Goal: Information Seeking & Learning: Learn about a topic

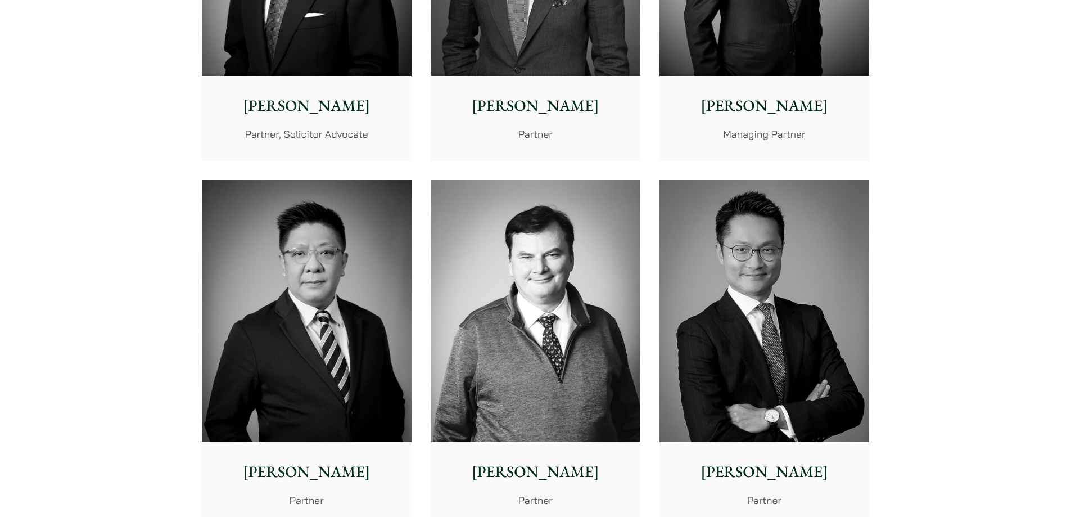
scroll to position [675, 0]
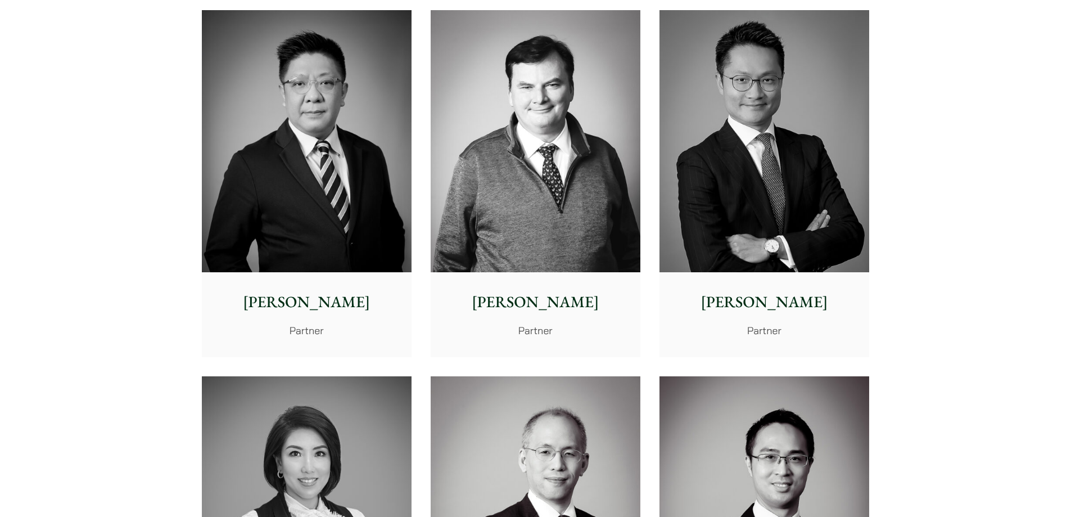
click at [767, 109] on img at bounding box center [765, 141] width 210 height 263
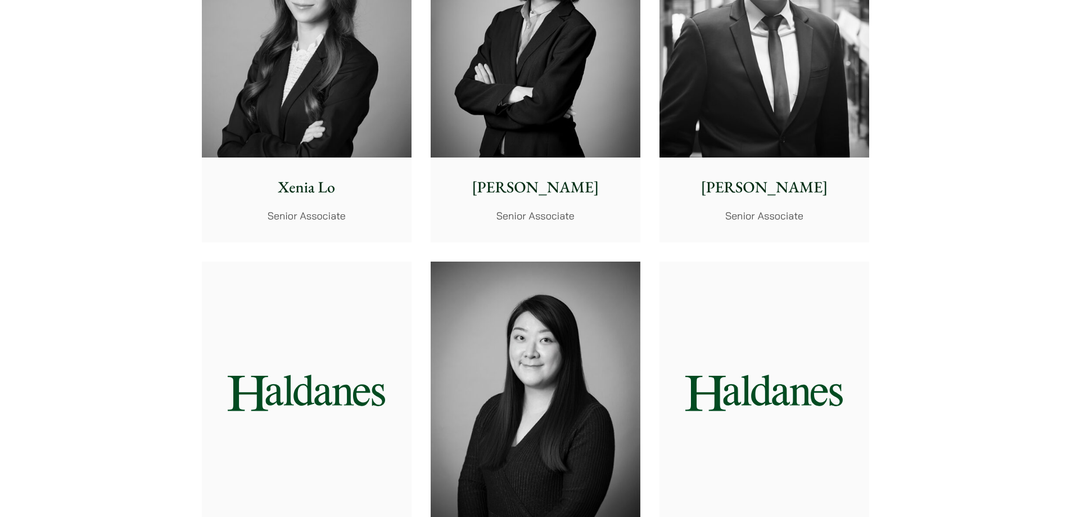
scroll to position [3150, 0]
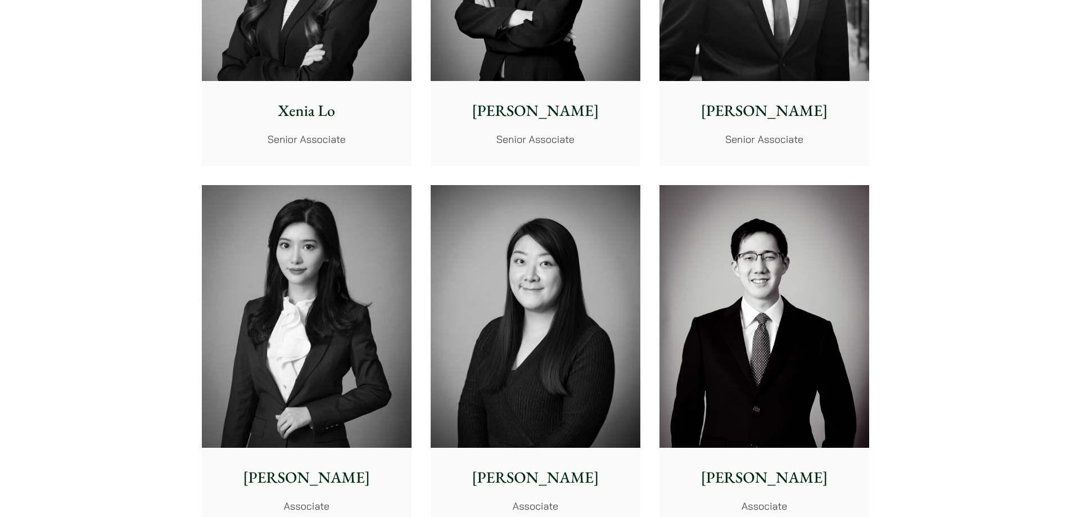
click at [258, 341] on img at bounding box center [307, 316] width 210 height 263
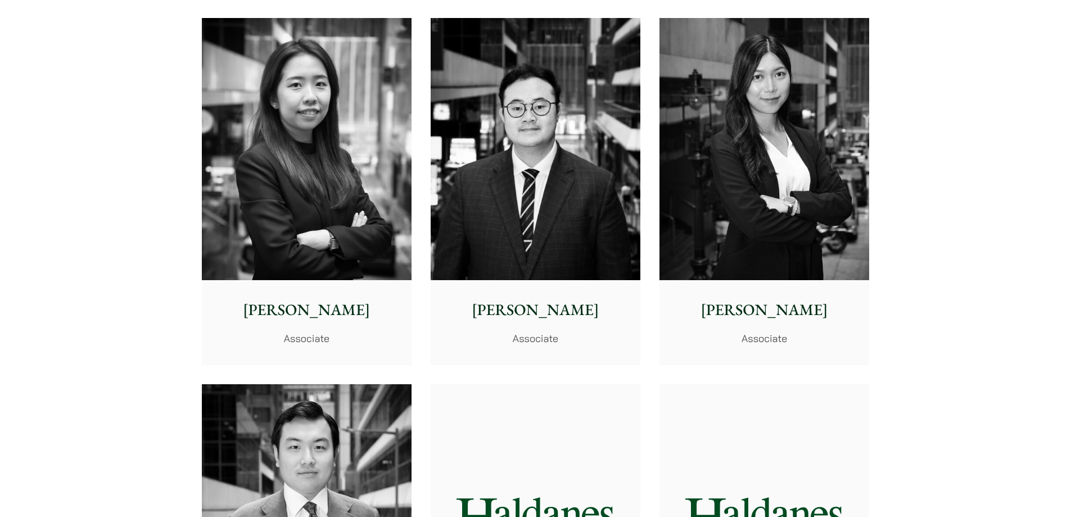
scroll to position [4218, 0]
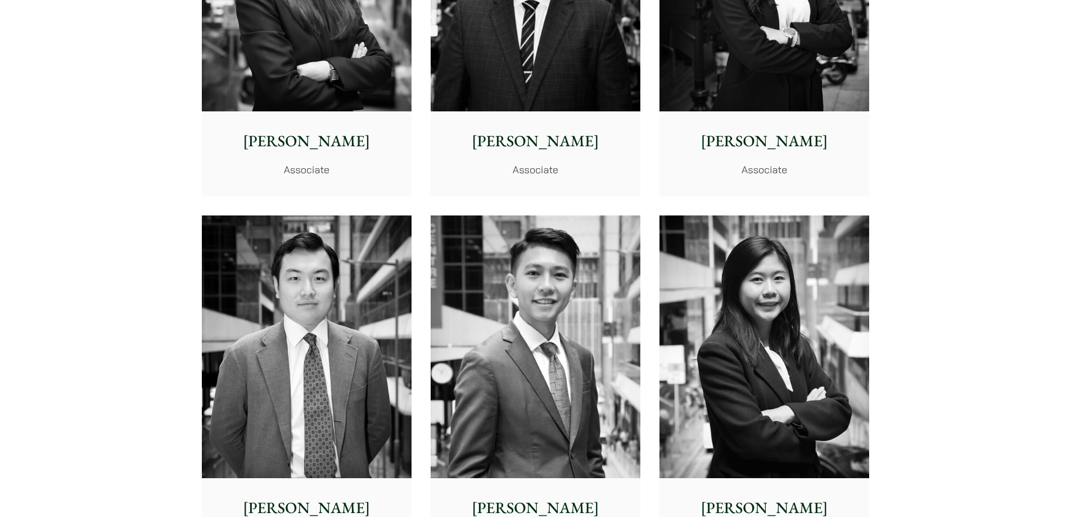
click at [505, 328] on img at bounding box center [536, 346] width 210 height 263
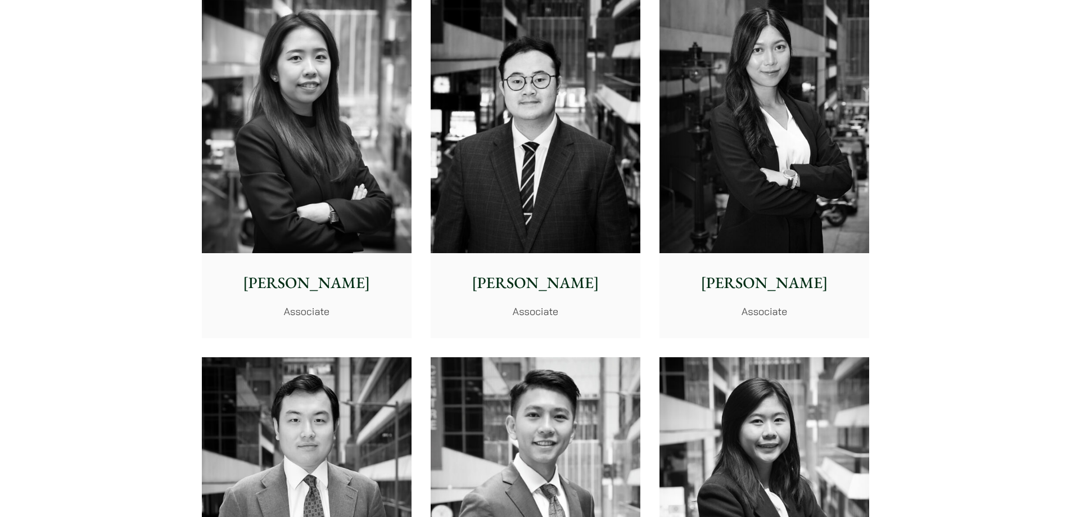
scroll to position [3993, 0]
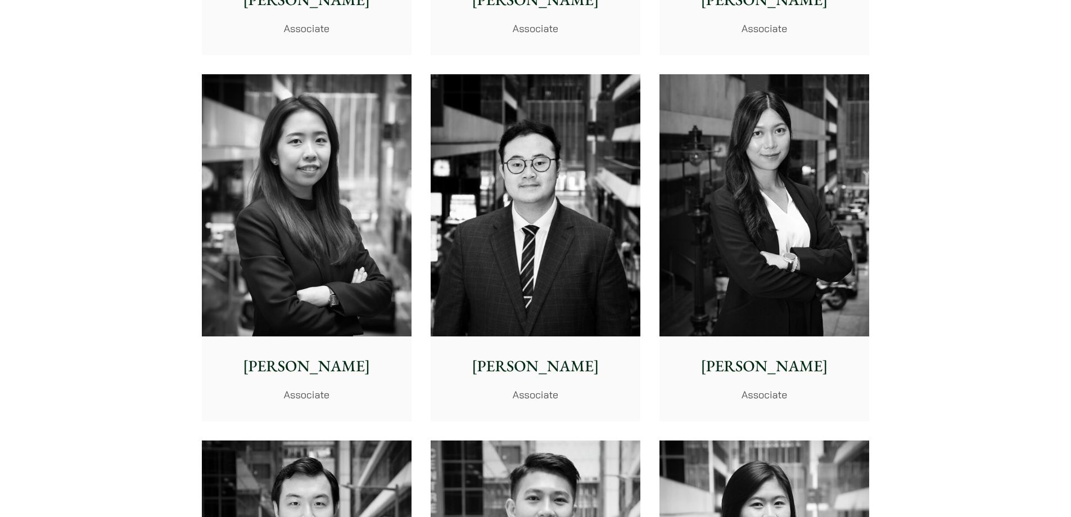
click at [777, 283] on img at bounding box center [765, 205] width 210 height 263
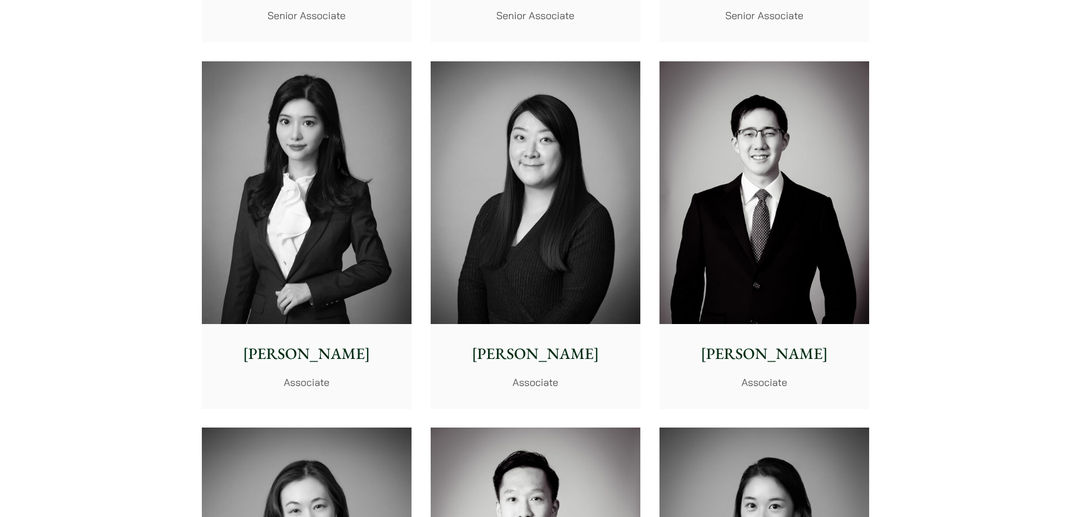
scroll to position [3093, 0]
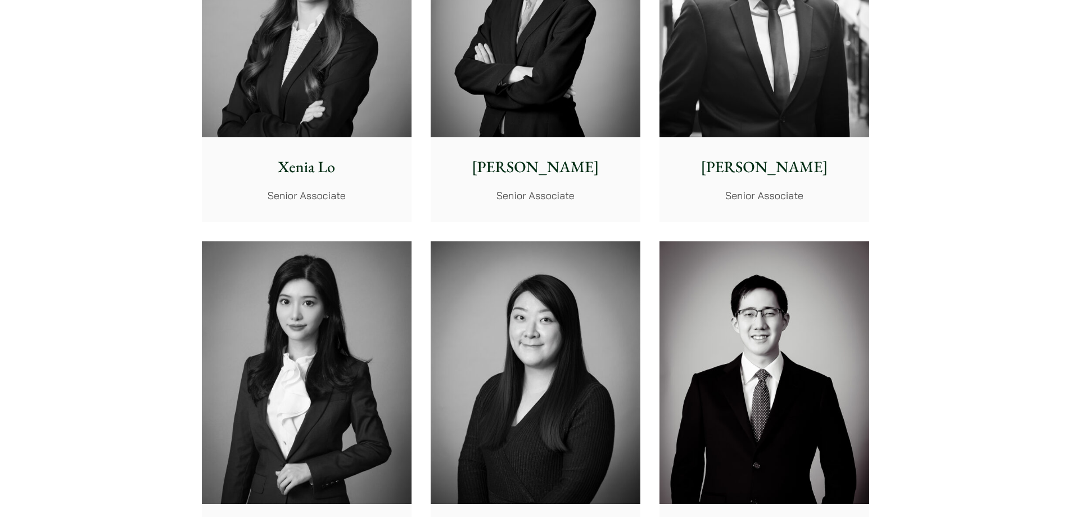
click at [339, 384] on img at bounding box center [307, 372] width 210 height 263
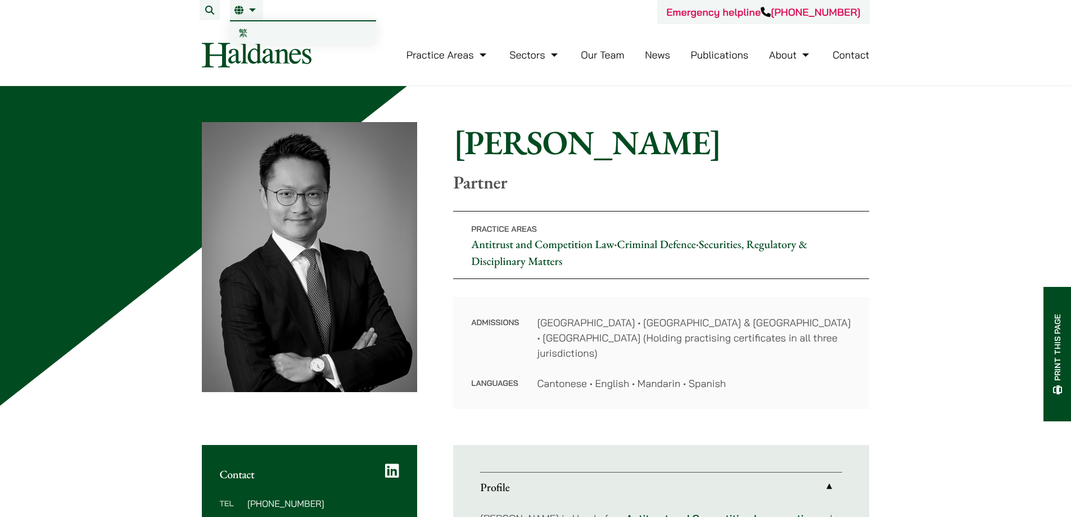
click at [247, 34] on link "繁" at bounding box center [303, 32] width 146 height 22
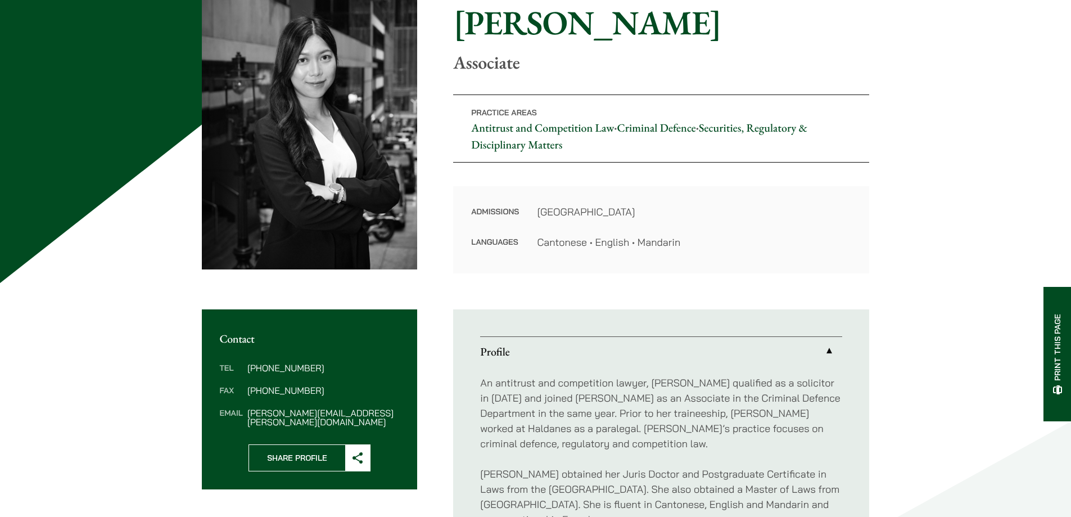
scroll to position [281, 0]
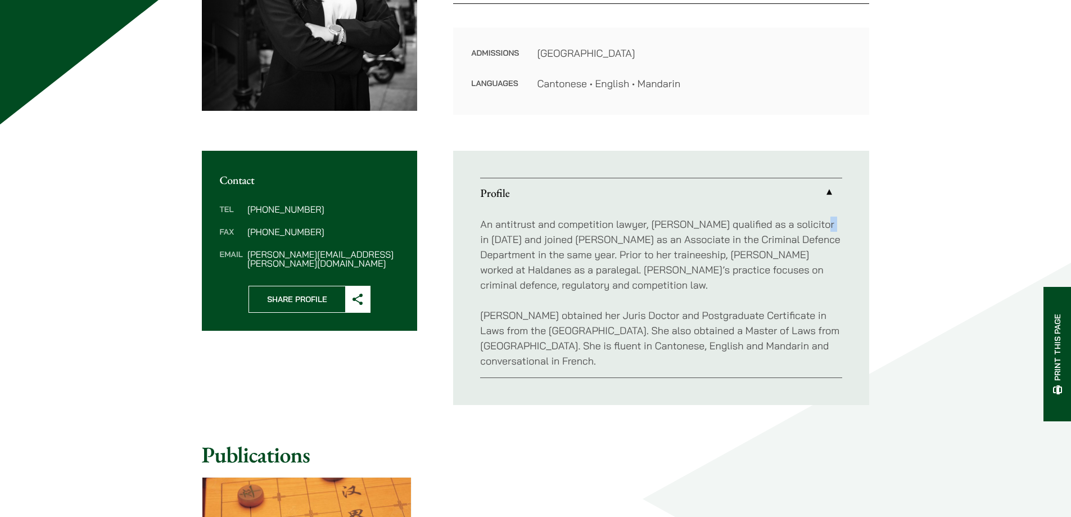
drag, startPoint x: 817, startPoint y: 225, endPoint x: 834, endPoint y: 223, distance: 17.5
click at [834, 223] on p "An antitrust and competition lawyer, Joanne qualified as a solicitor in 2023 an…" at bounding box center [661, 255] width 362 height 76
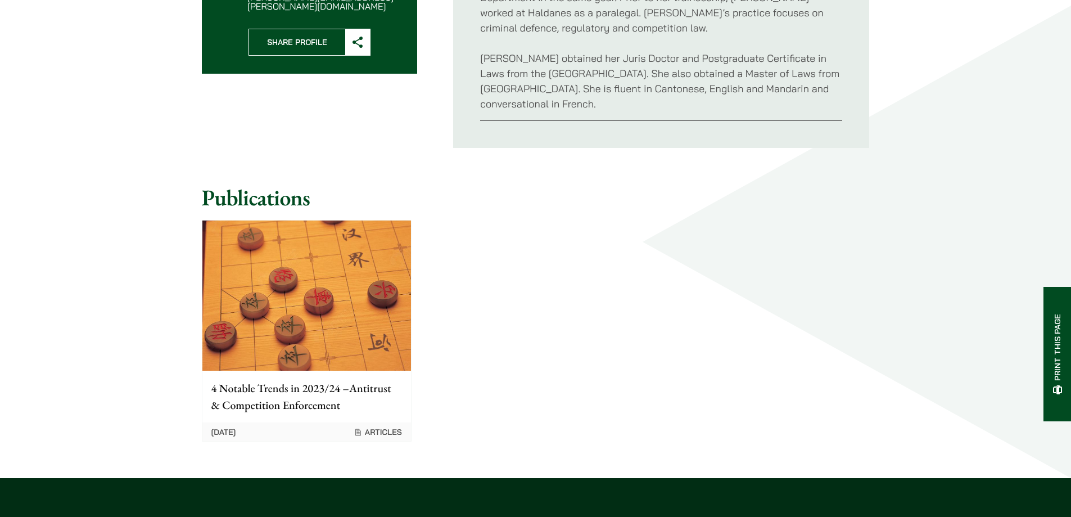
scroll to position [506, 0]
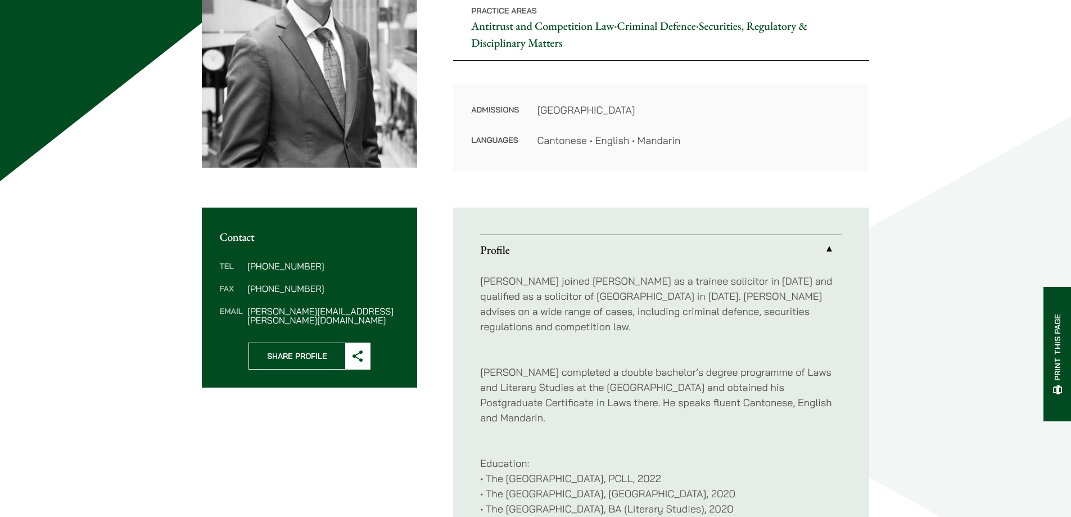
scroll to position [225, 0]
drag, startPoint x: 570, startPoint y: 295, endPoint x: 583, endPoint y: 296, distance: 12.4
click at [583, 296] on p "Brian joined Haldanes as a trainee solicitor in 2022 and qualified as a solicit…" at bounding box center [661, 303] width 362 height 61
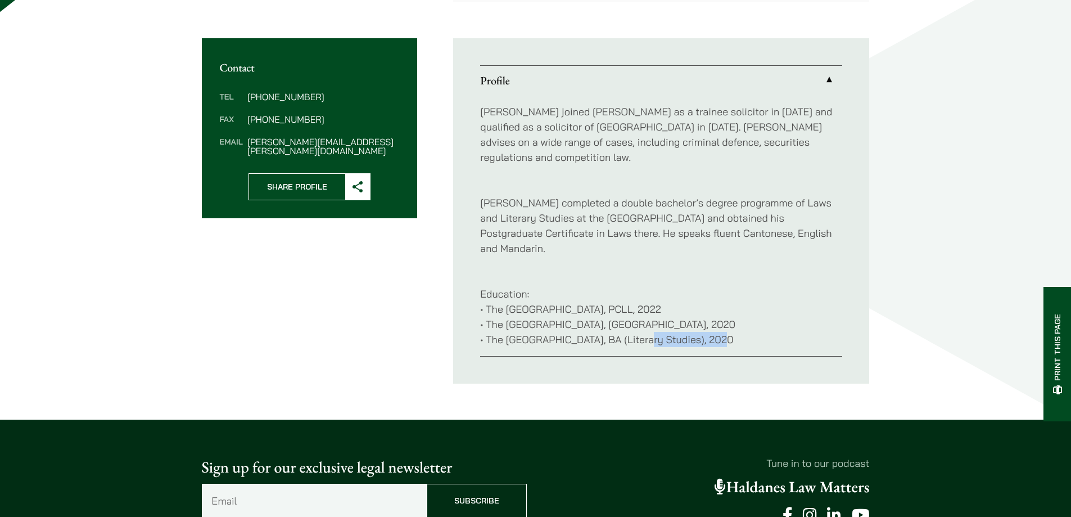
drag, startPoint x: 642, startPoint y: 307, endPoint x: 715, endPoint y: 314, distance: 73.5
click at [715, 314] on p "Education: • The University of Hong Kong, PCLL, 2022 • The University of Hong K…" at bounding box center [661, 309] width 362 height 76
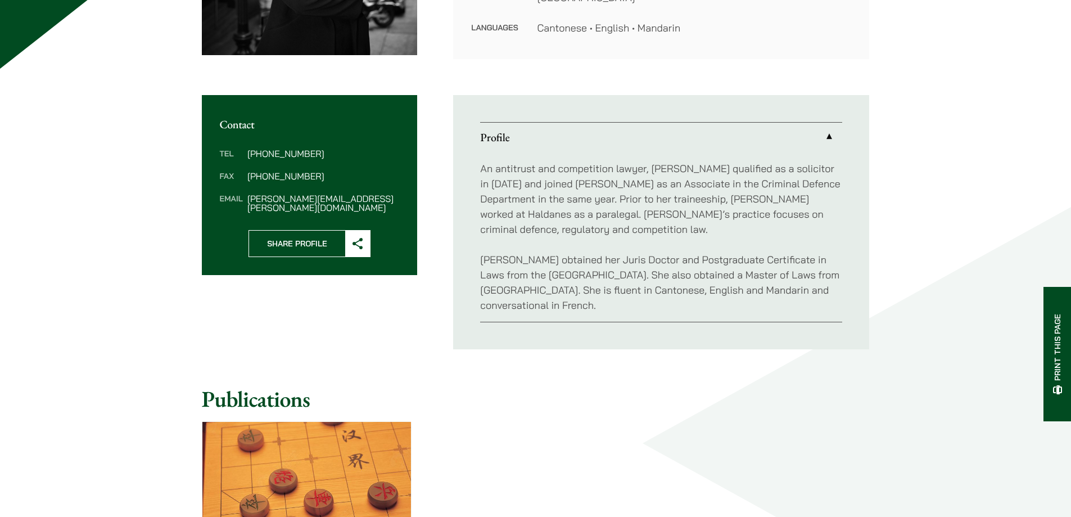
scroll to position [394, 0]
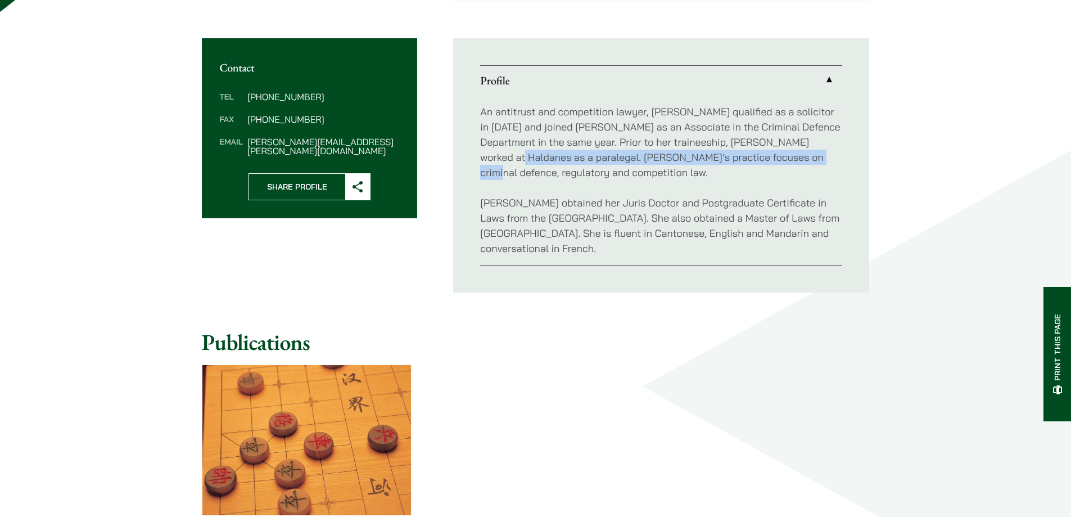
drag, startPoint x: 511, startPoint y: 158, endPoint x: 462, endPoint y: 166, distance: 49.7
click at [462, 166] on ul "Profile An antitrust and competition lawyer, [PERSON_NAME] qualified as a solic…" at bounding box center [661, 165] width 416 height 254
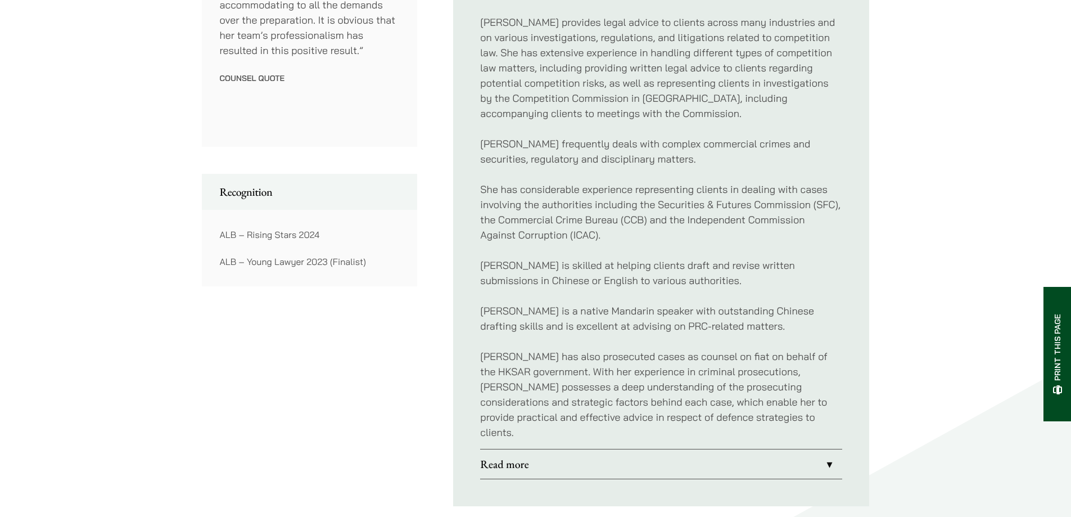
scroll to position [844, 0]
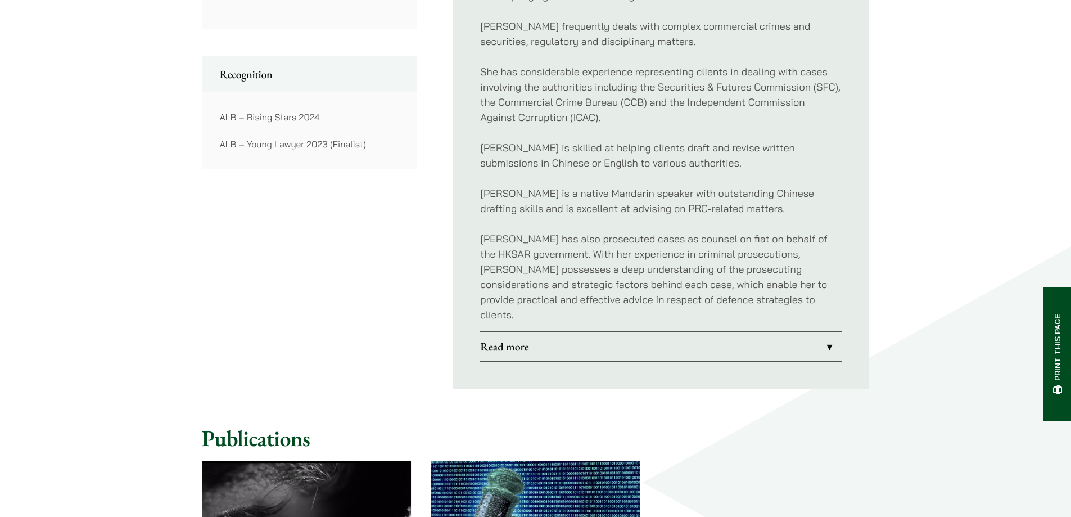
click at [612, 333] on link "Read more" at bounding box center [661, 346] width 362 height 29
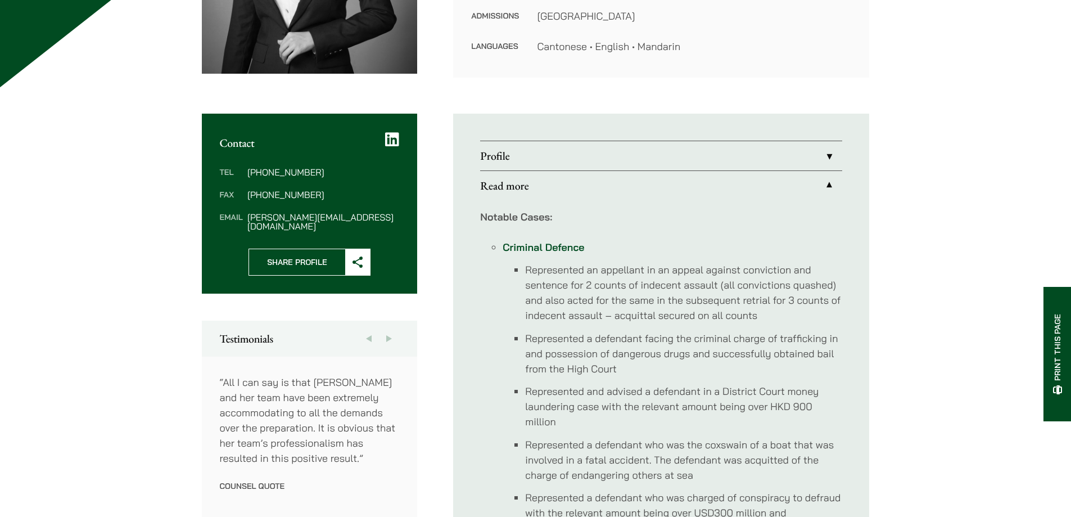
scroll to position [327, 0]
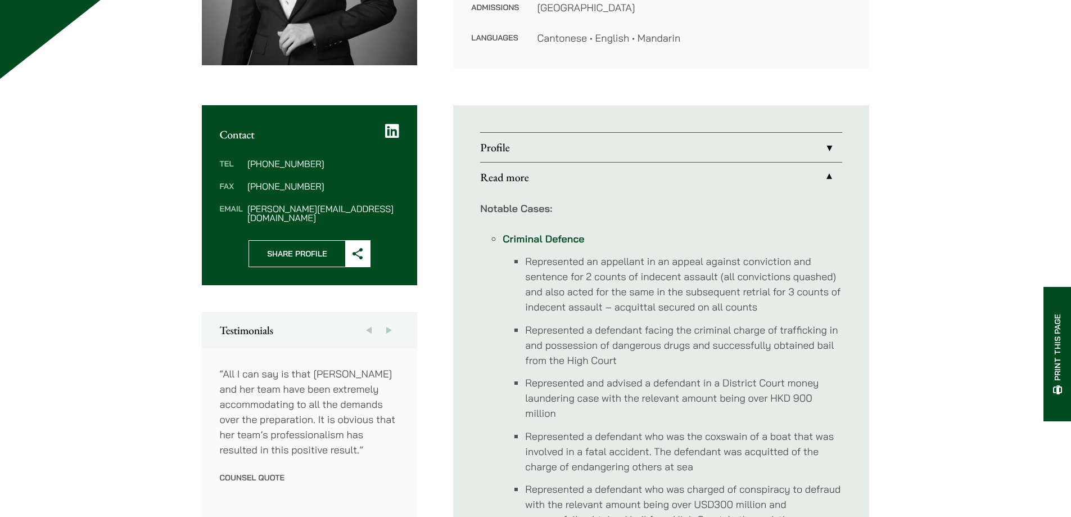
click at [574, 143] on link "Profile" at bounding box center [661, 147] width 362 height 29
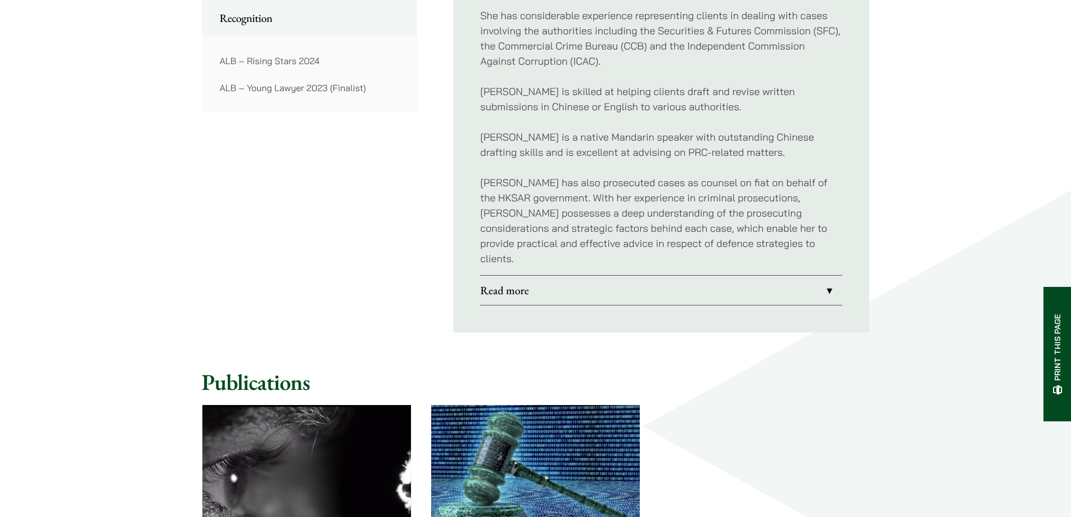
scroll to position [956, 0]
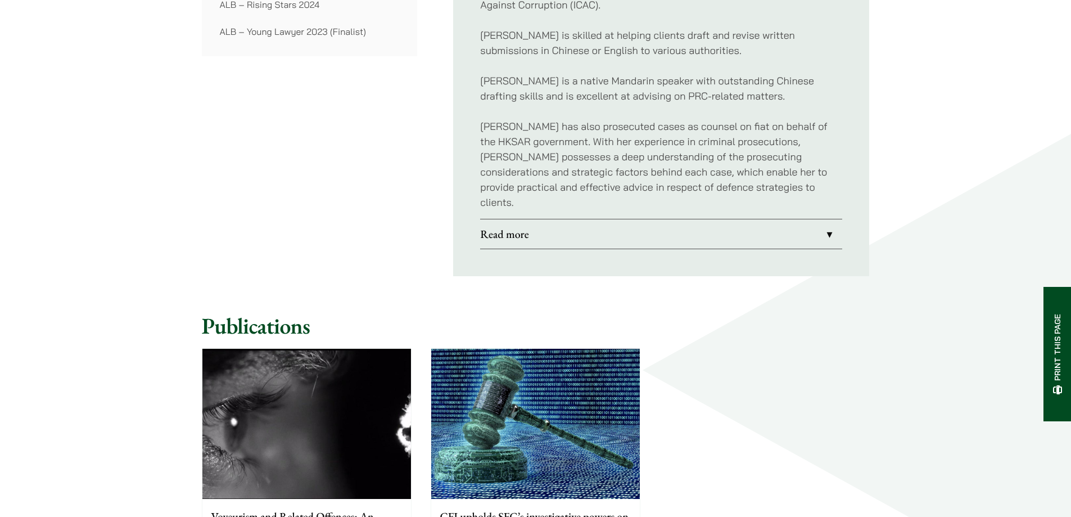
click at [571, 219] on link "Read more" at bounding box center [661, 233] width 362 height 29
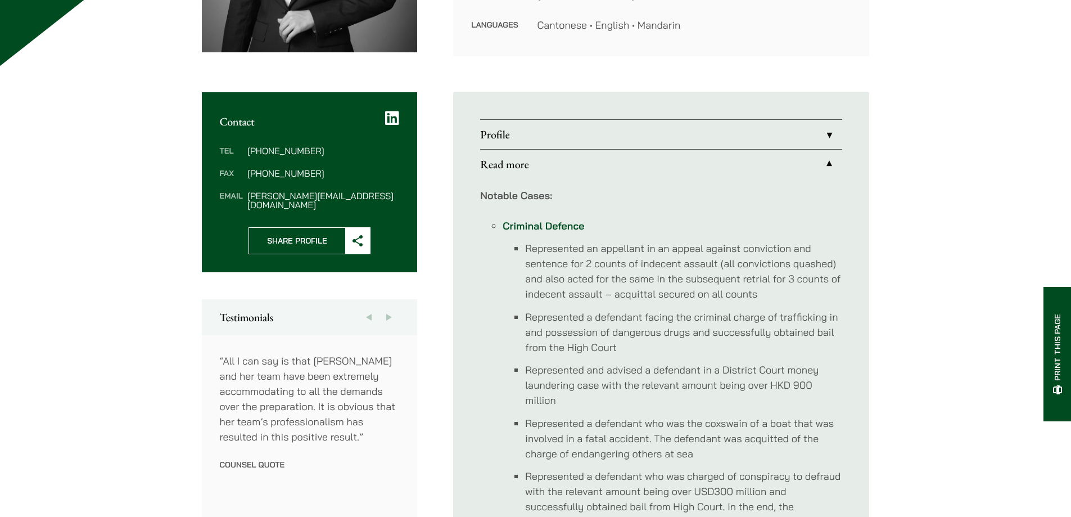
scroll to position [281, 0]
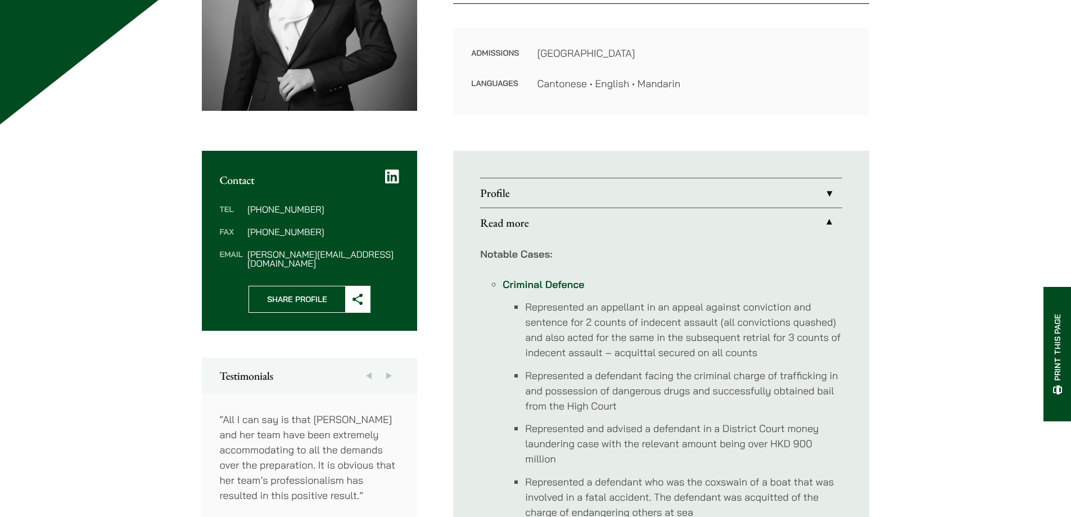
click at [529, 198] on link "Profile" at bounding box center [661, 192] width 362 height 29
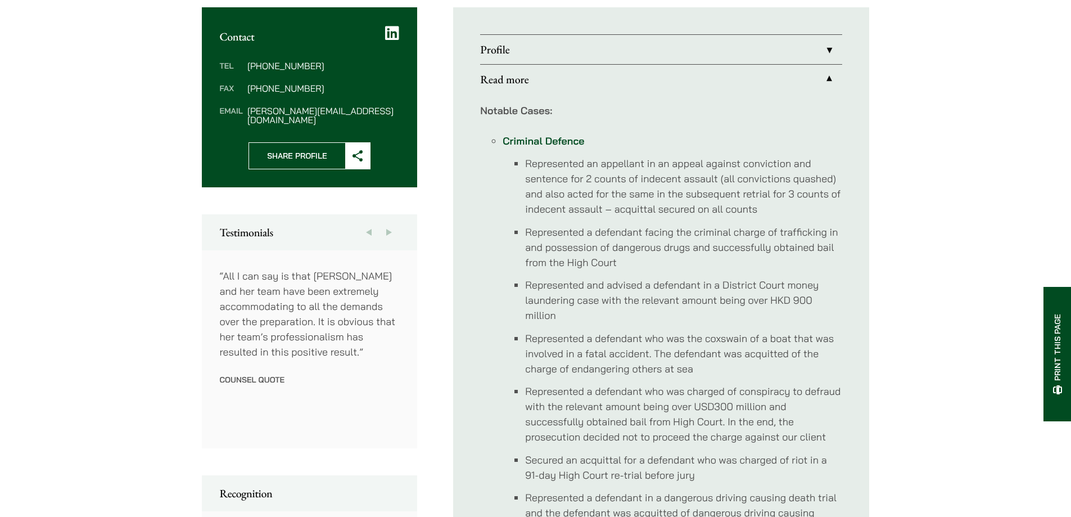
scroll to position [432, 0]
